Goal: Task Accomplishment & Management: Manage account settings

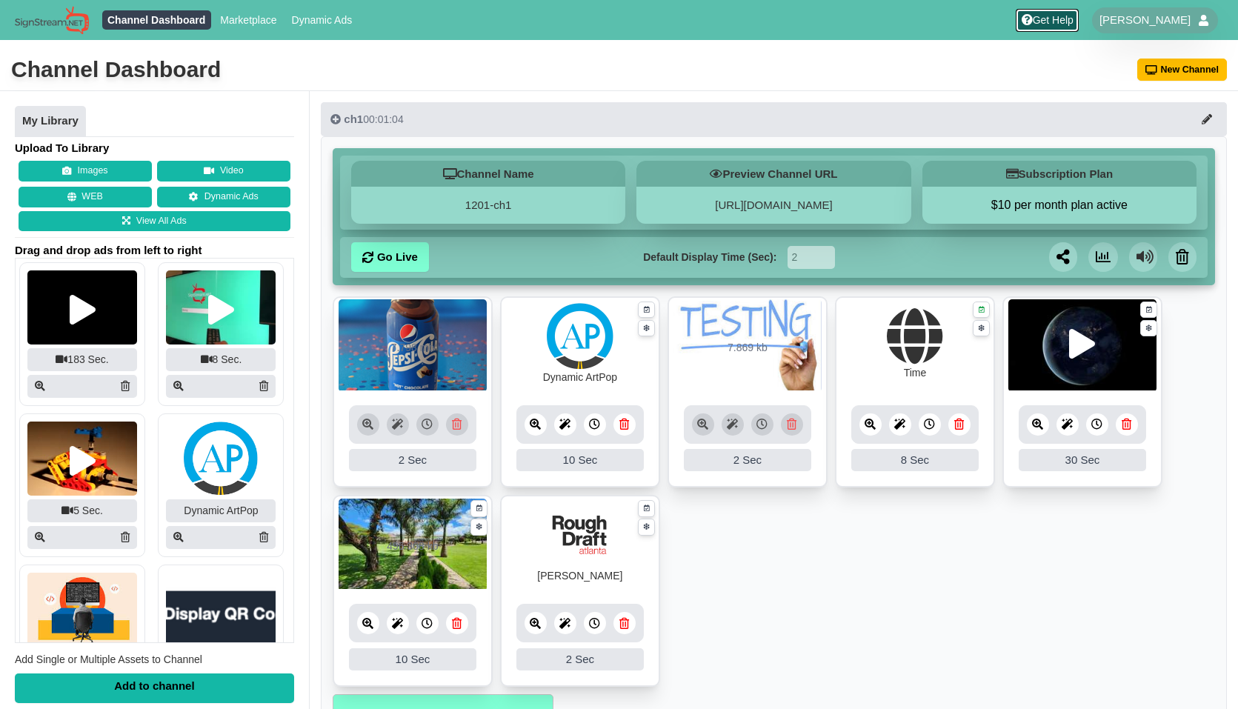
click at [1078, 21] on link "Get Help" at bounding box center [1046, 20] width 63 height 23
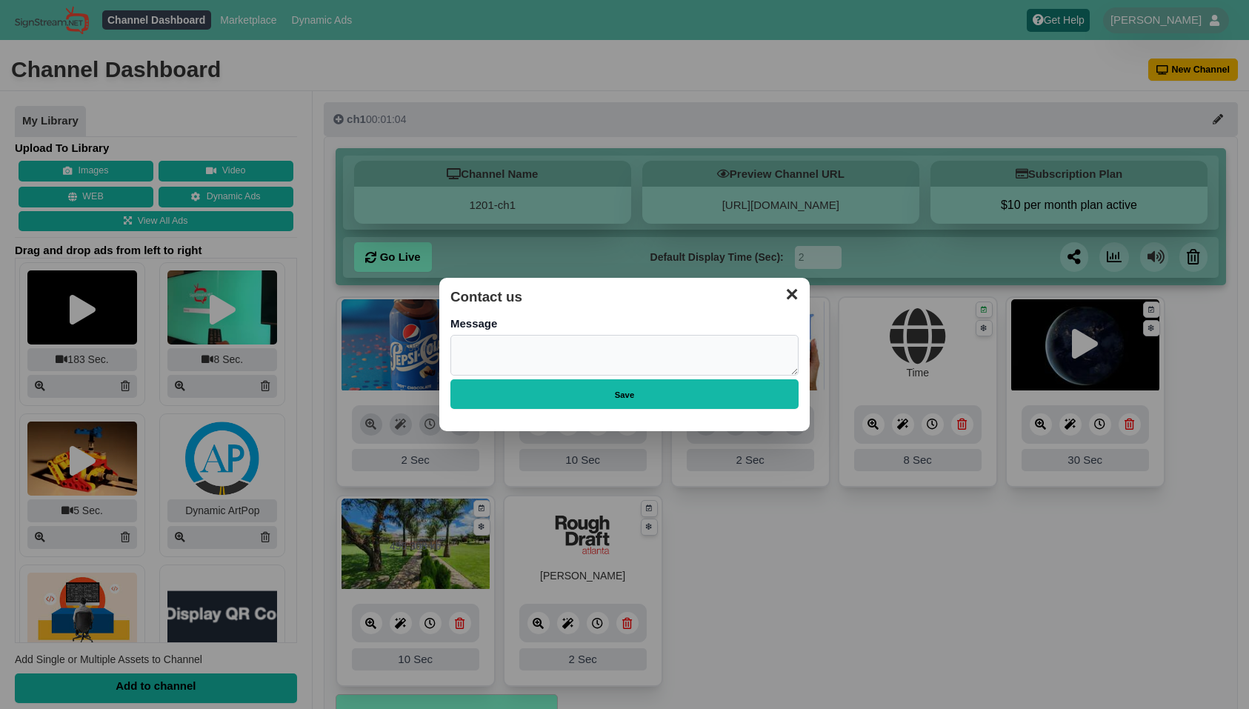
click at [795, 301] on button "✕" at bounding box center [791, 292] width 29 height 22
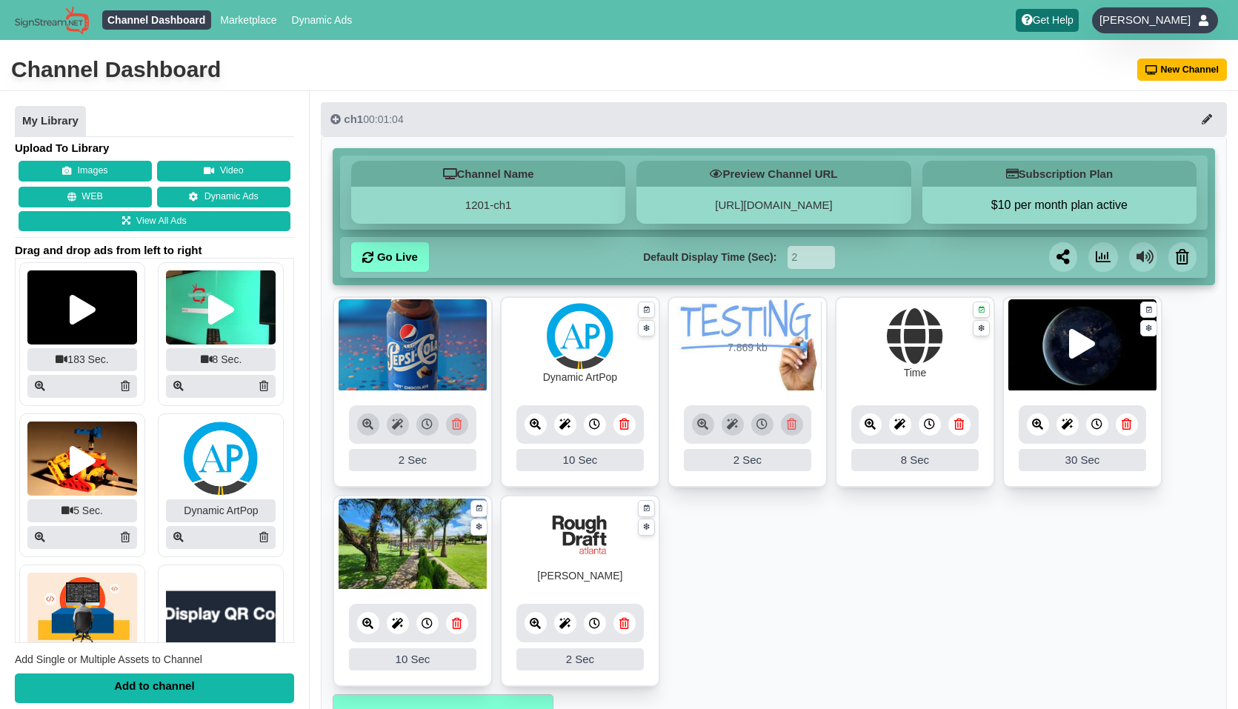
click at [1147, 21] on span "[PERSON_NAME]" at bounding box center [1144, 20] width 91 height 15
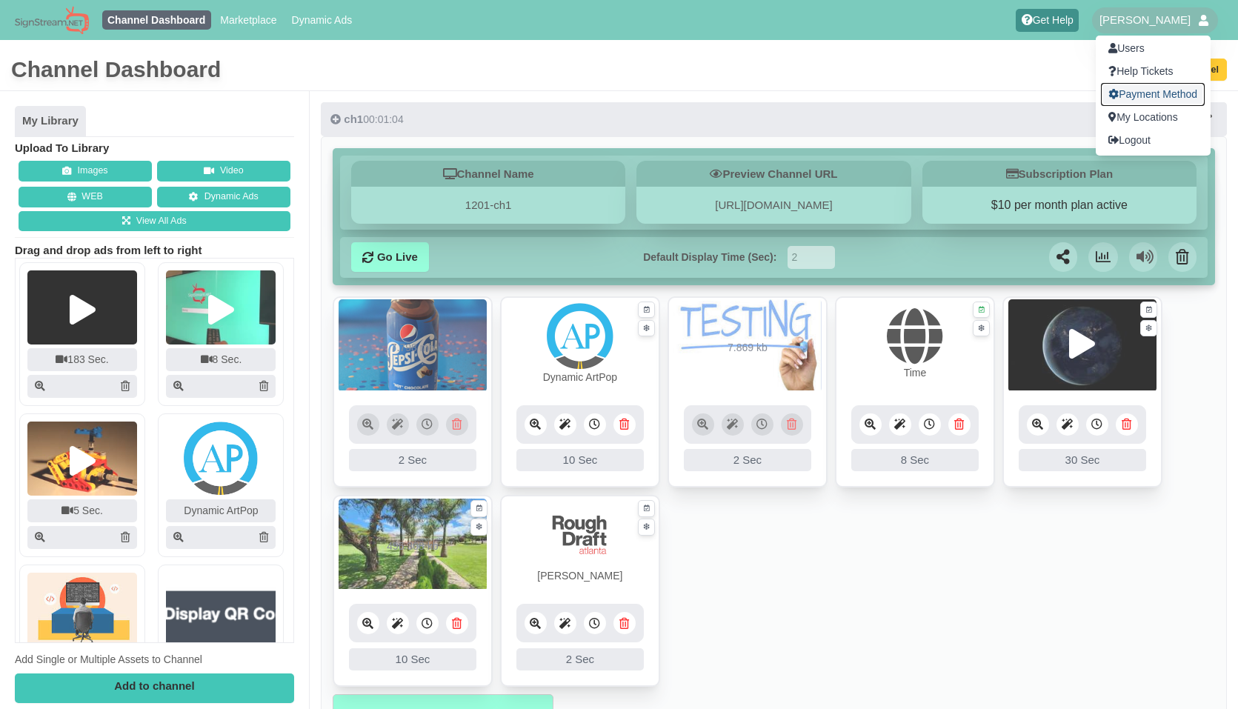
click at [1152, 92] on link "Payment Method" at bounding box center [1153, 94] width 104 height 23
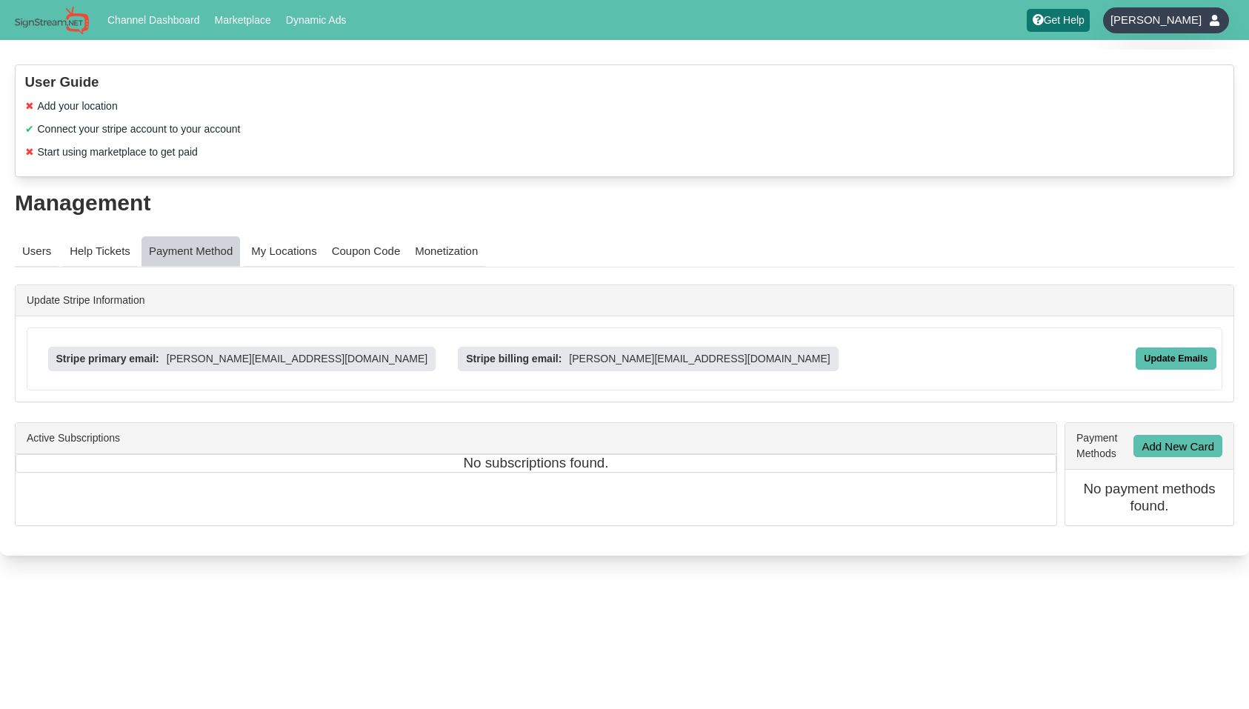
click at [1155, 11] on div "Fayzan Wasim" at bounding box center [1166, 20] width 126 height 26
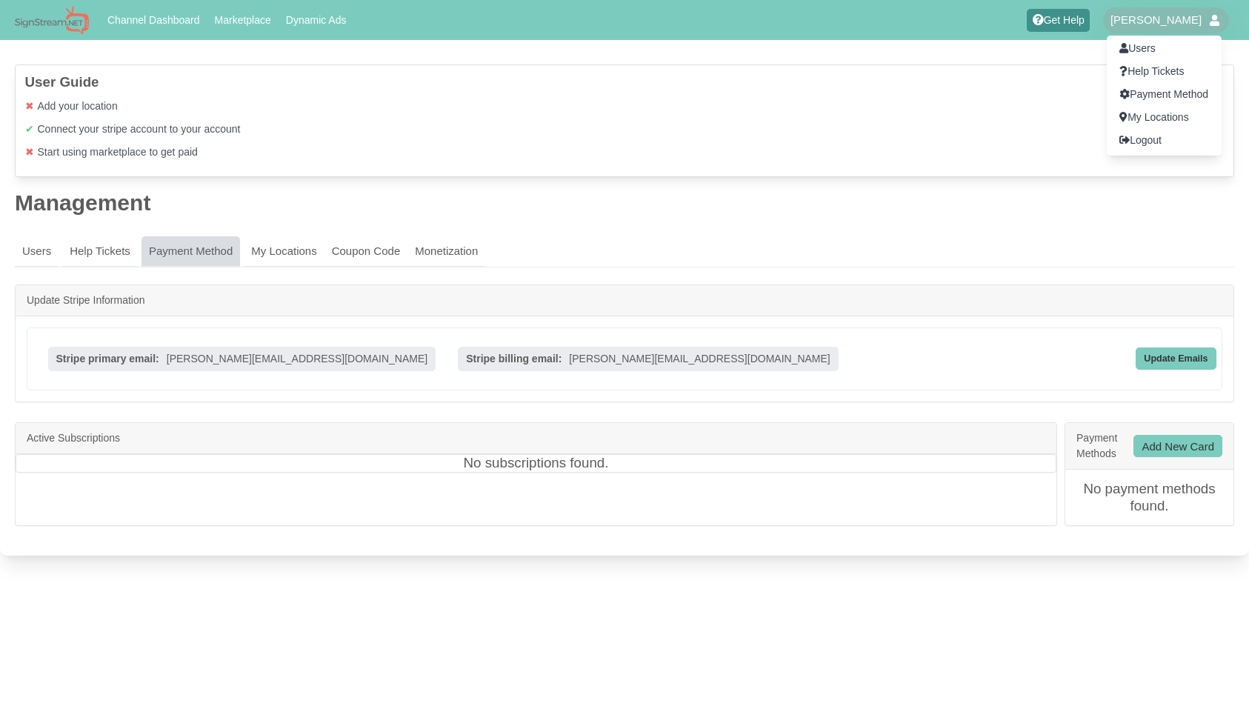
click at [793, 223] on div at bounding box center [624, 354] width 1249 height 709
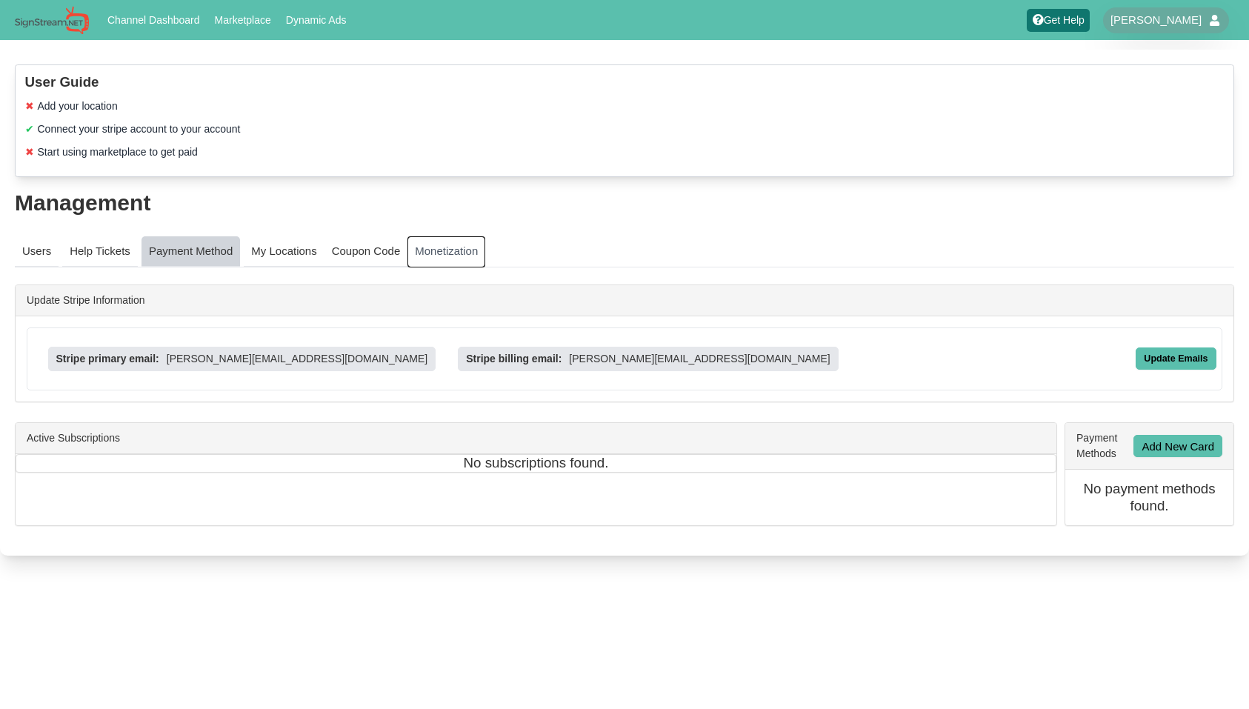
click at [470, 249] on link "Monetization" at bounding box center [446, 251] width 78 height 31
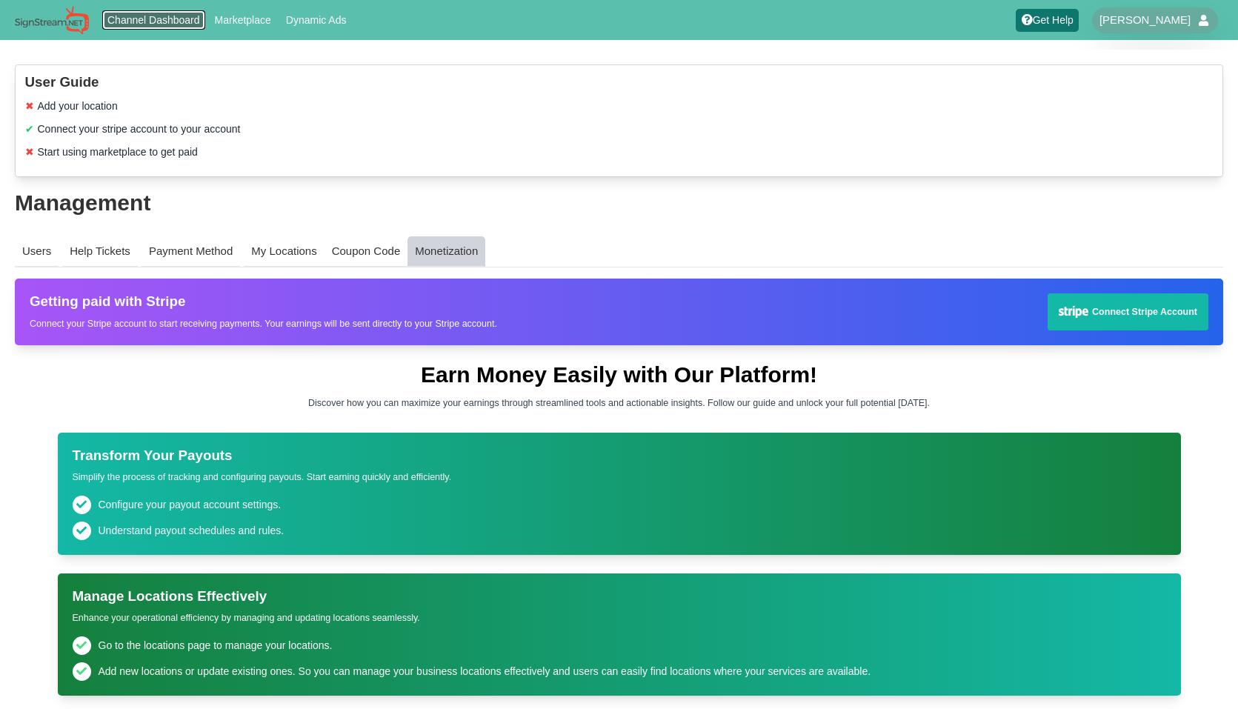
click at [133, 26] on link "Channel Dashboard" at bounding box center [154, 19] width 104 height 19
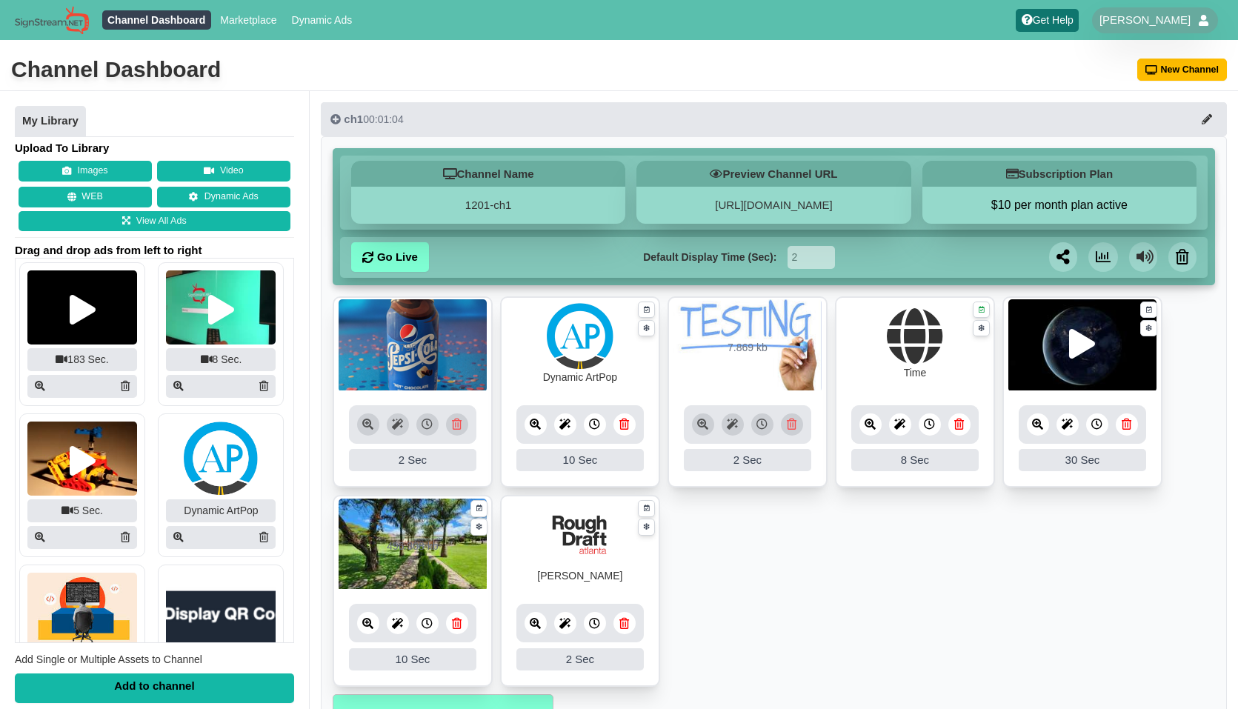
click at [1033, 209] on button "$10 per month plan active" at bounding box center [1059, 205] width 274 height 15
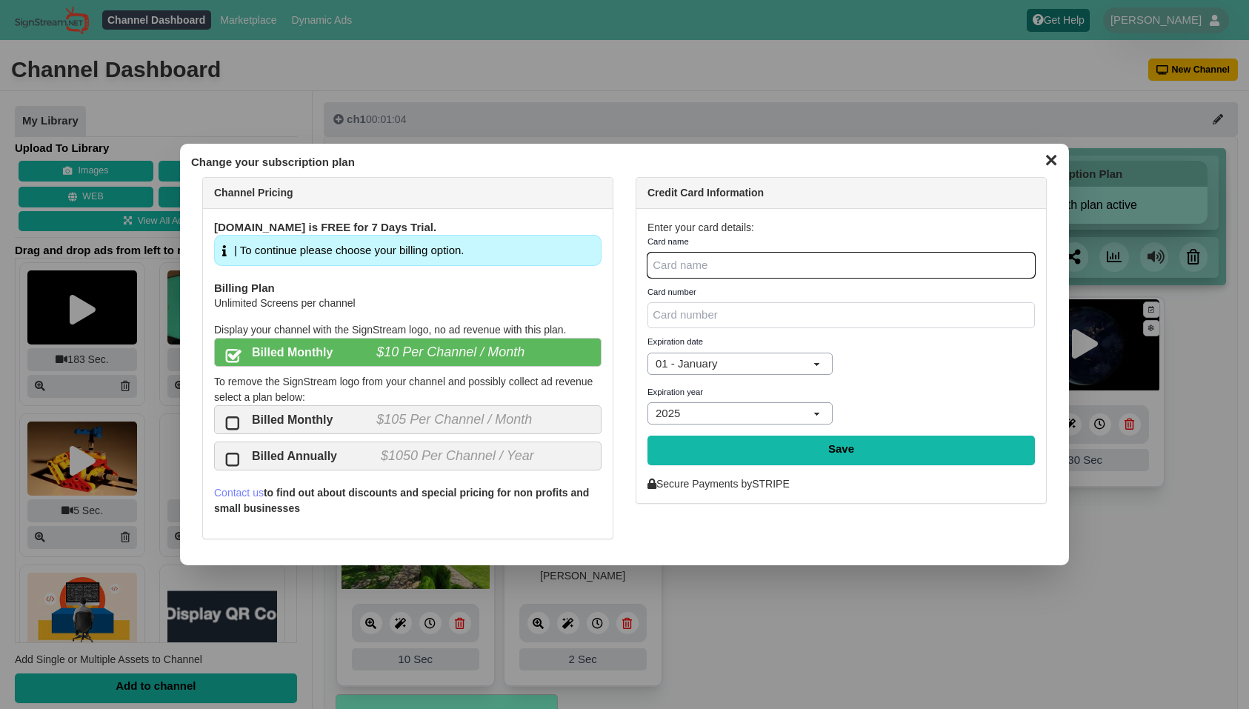
click at [1054, 161] on button "✕" at bounding box center [1050, 158] width 29 height 22
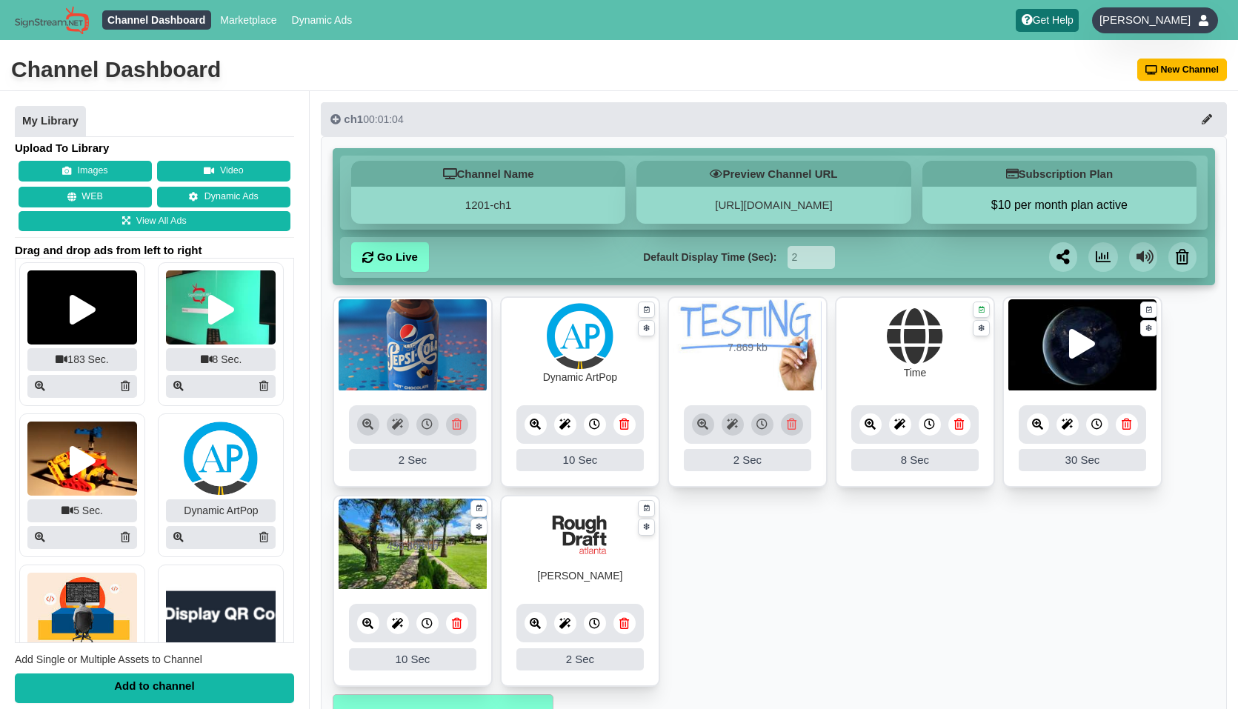
click at [1145, 23] on span "[PERSON_NAME]" at bounding box center [1144, 20] width 91 height 15
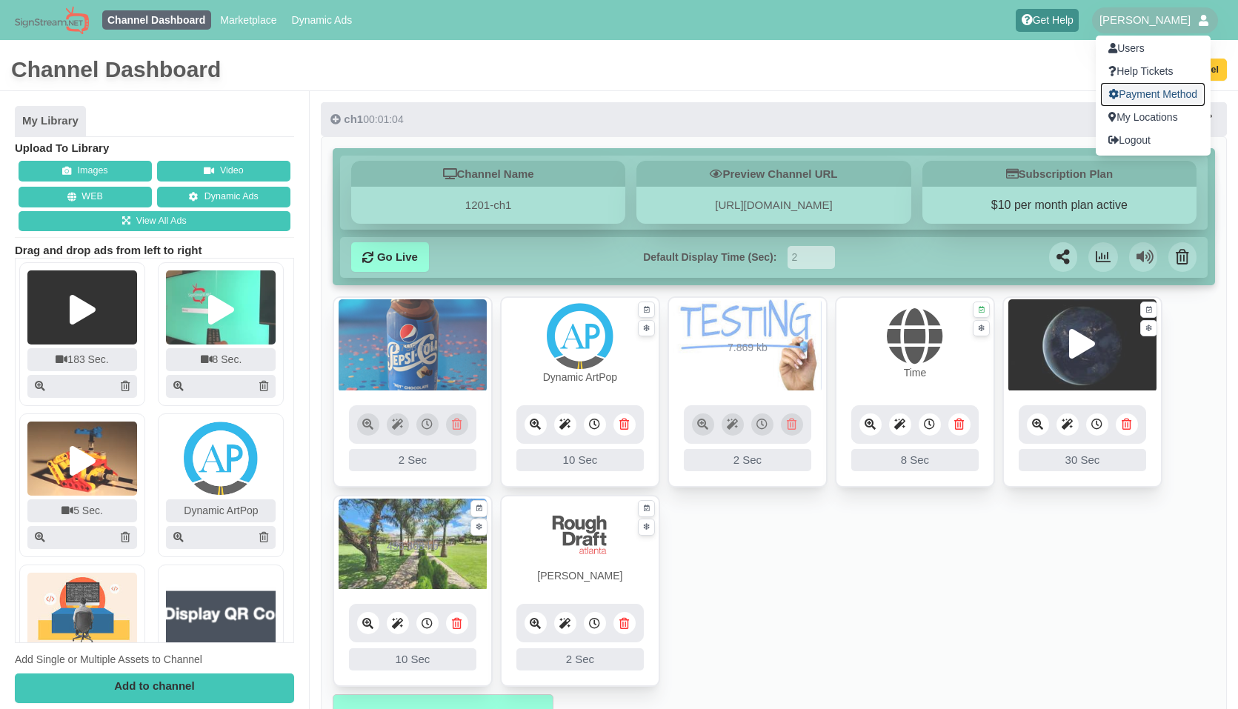
click at [1154, 96] on link "Payment Method" at bounding box center [1153, 94] width 104 height 23
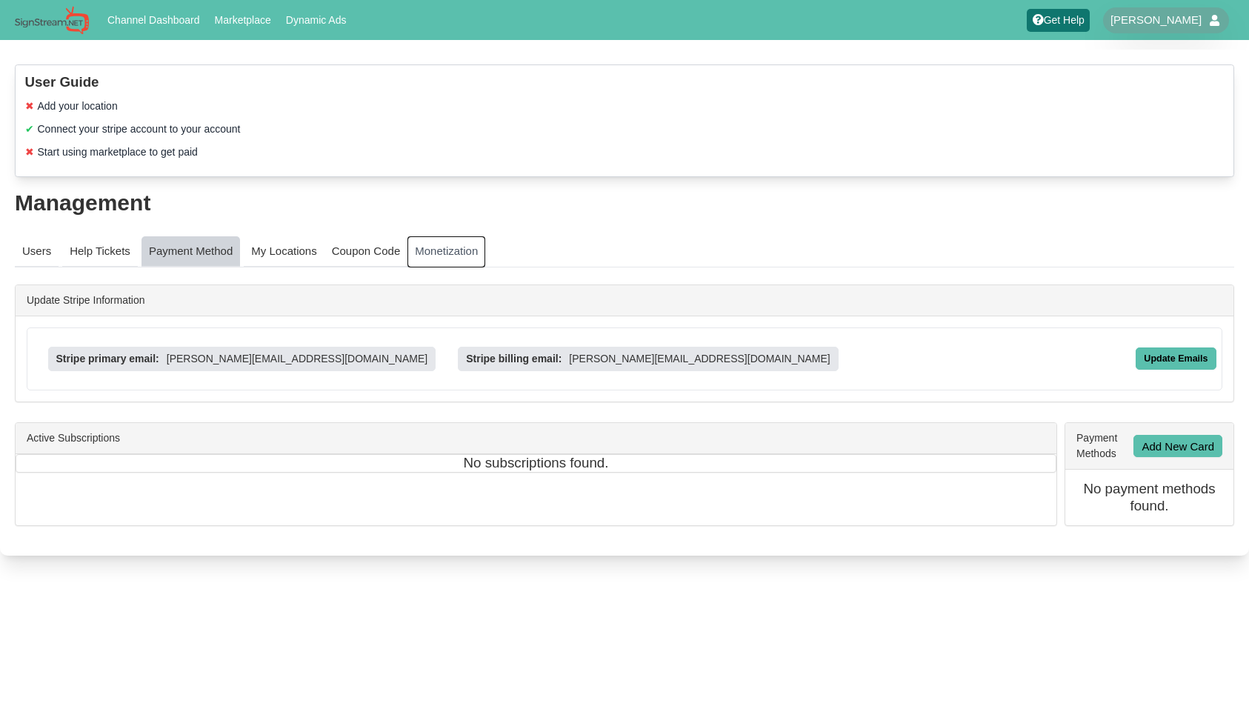
click at [479, 244] on link "Monetization" at bounding box center [446, 251] width 78 height 31
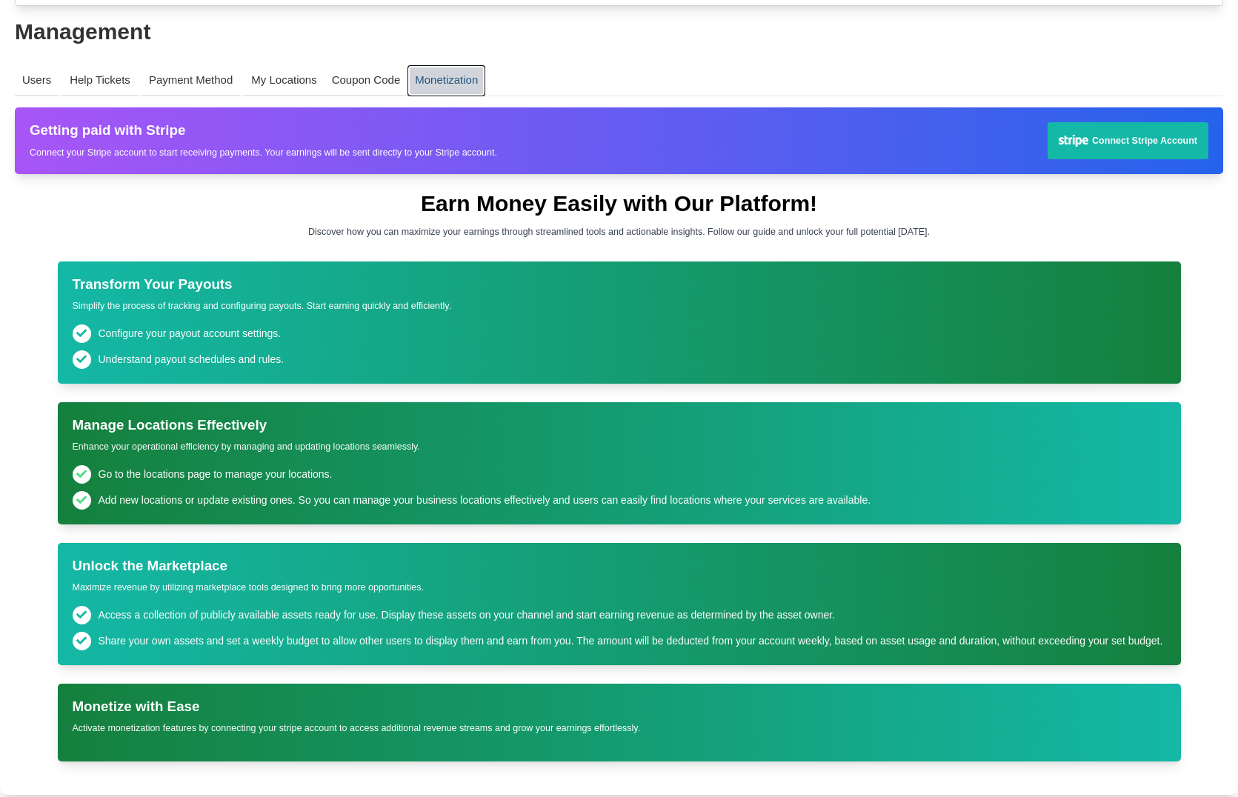
scroll to position [174, 0]
